Goal: Task Accomplishment & Management: Use online tool/utility

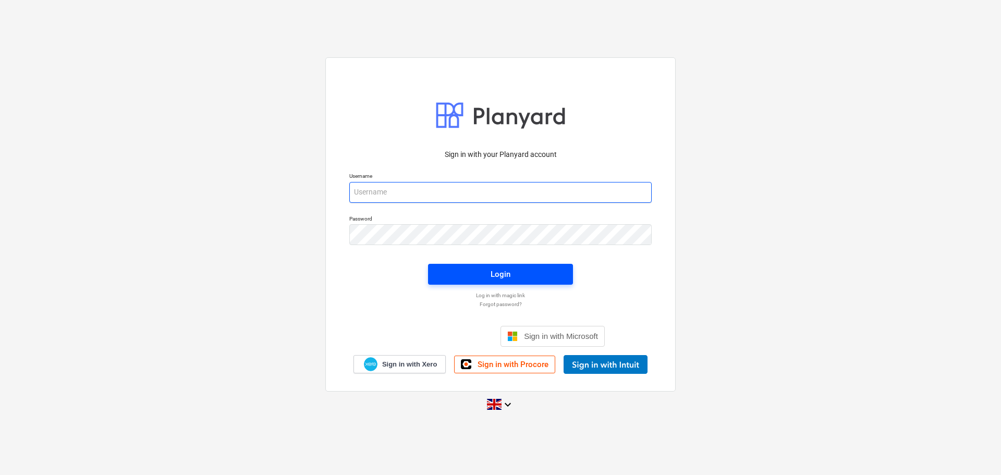
type input "[PERSON_NAME][EMAIL_ADDRESS][PERSON_NAME][DOMAIN_NAME]"
click at [496, 272] on div "Login" at bounding box center [500, 274] width 20 height 14
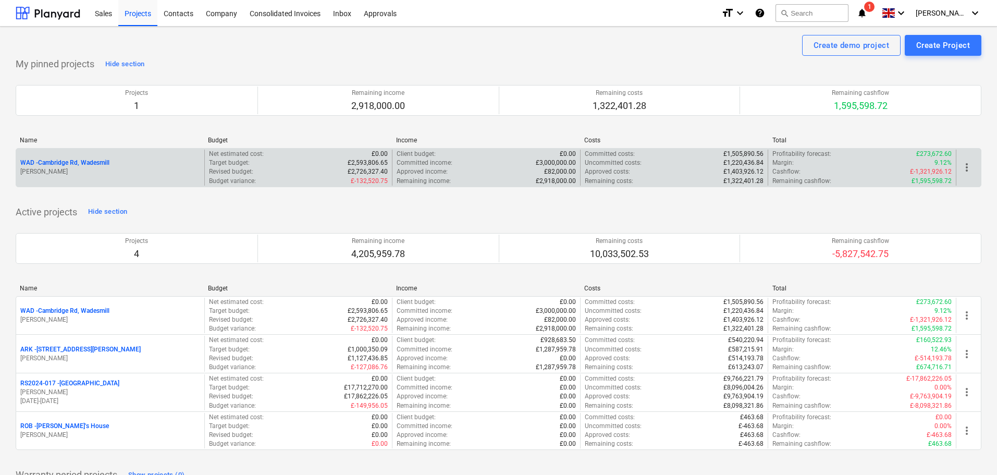
click at [81, 162] on p "WAD - Cambridge Rd, Wadesmill" at bounding box center [64, 162] width 89 height 9
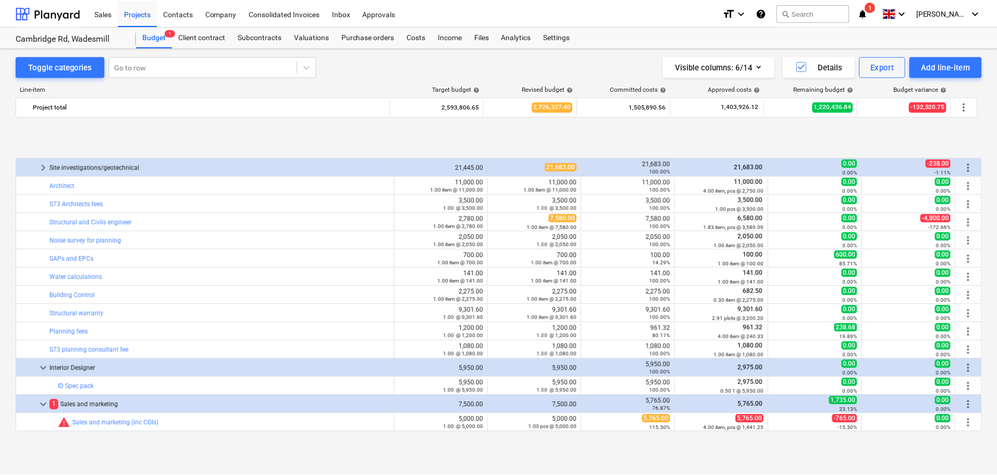
scroll to position [417, 0]
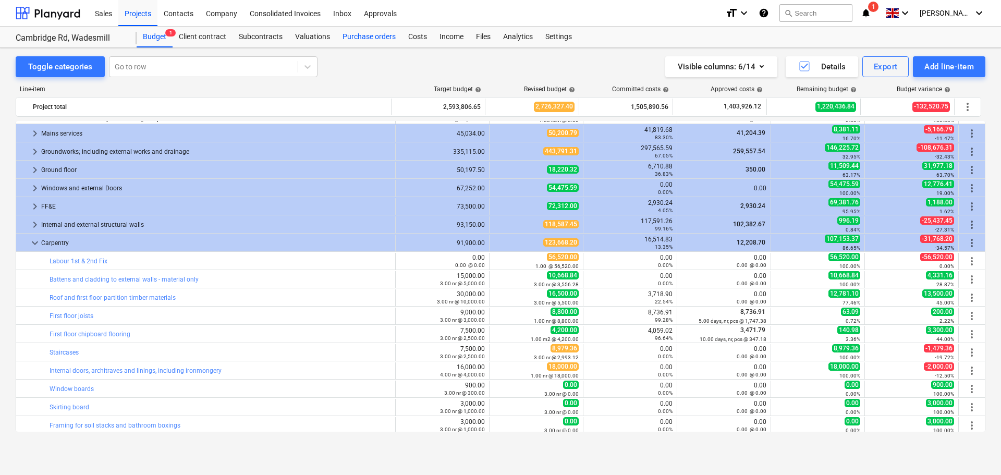
click at [378, 41] on div "Purchase orders" at bounding box center [369, 37] width 66 height 21
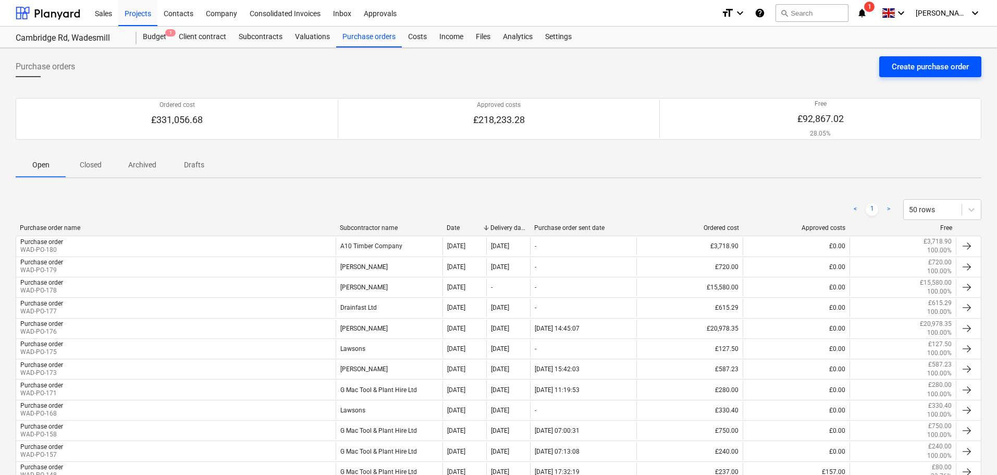
click at [934, 67] on div "Create purchase order" at bounding box center [930, 67] width 77 height 14
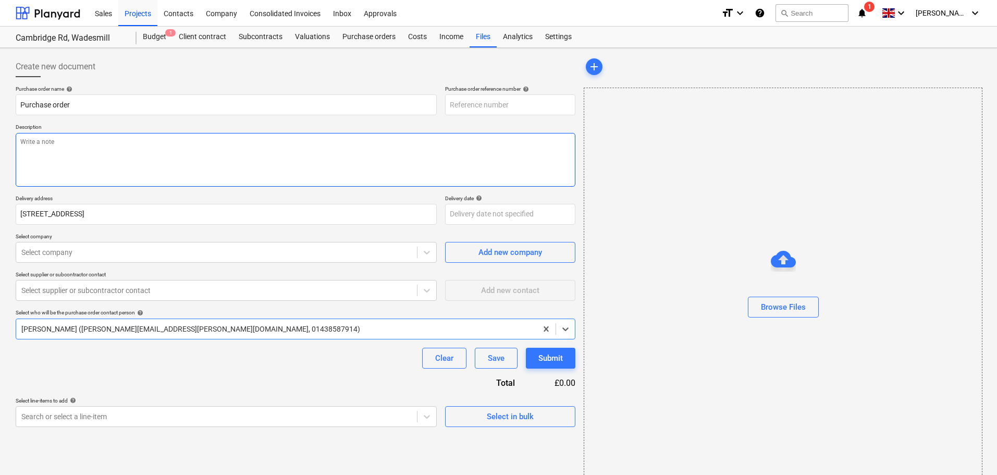
type textarea "x"
type input "WAD-PO-181"
click at [494, 102] on input "WAD-PO-181" at bounding box center [510, 104] width 130 height 21
type textarea "x"
click at [148, 14] on div "Projects" at bounding box center [137, 12] width 39 height 27
